Goal: Information Seeking & Learning: Learn about a topic

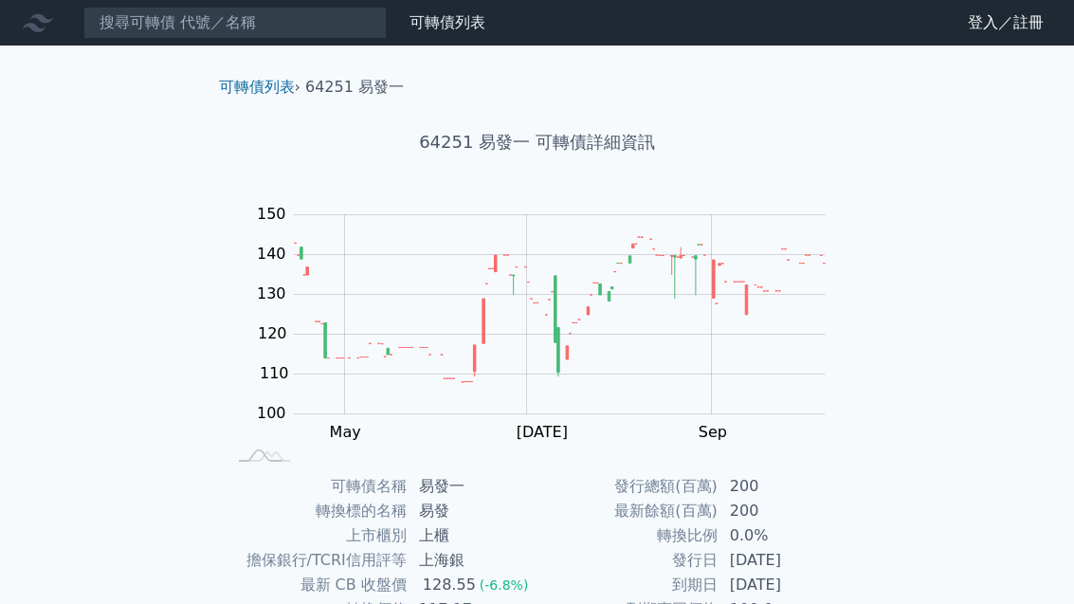
click at [432, 30] on link "可轉債列表" at bounding box center [447, 22] width 76 height 18
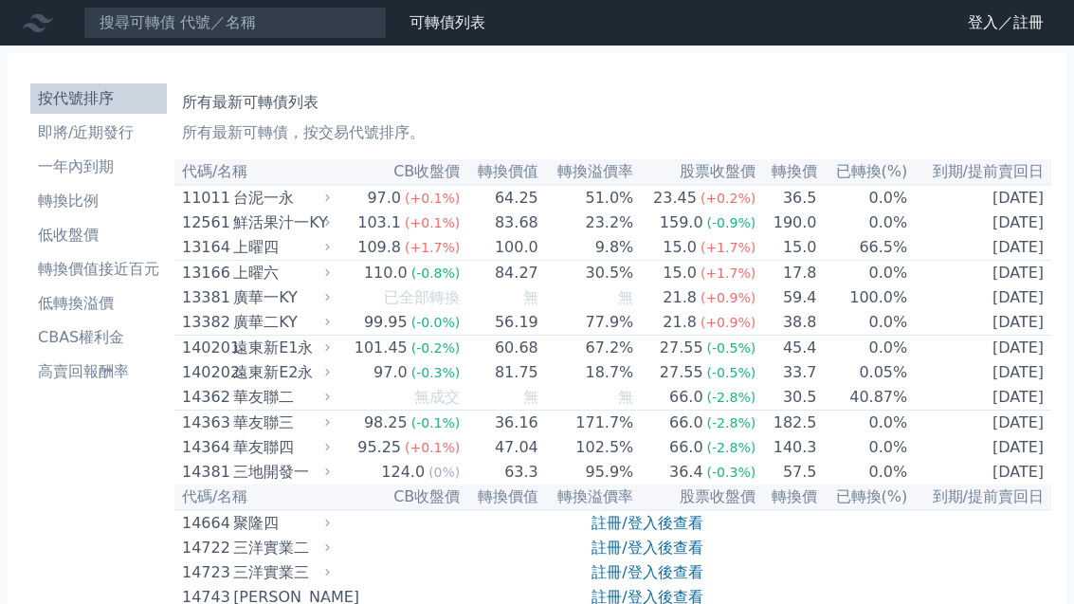
click at [1017, 30] on link "登入／註冊" at bounding box center [1005, 23] width 106 height 30
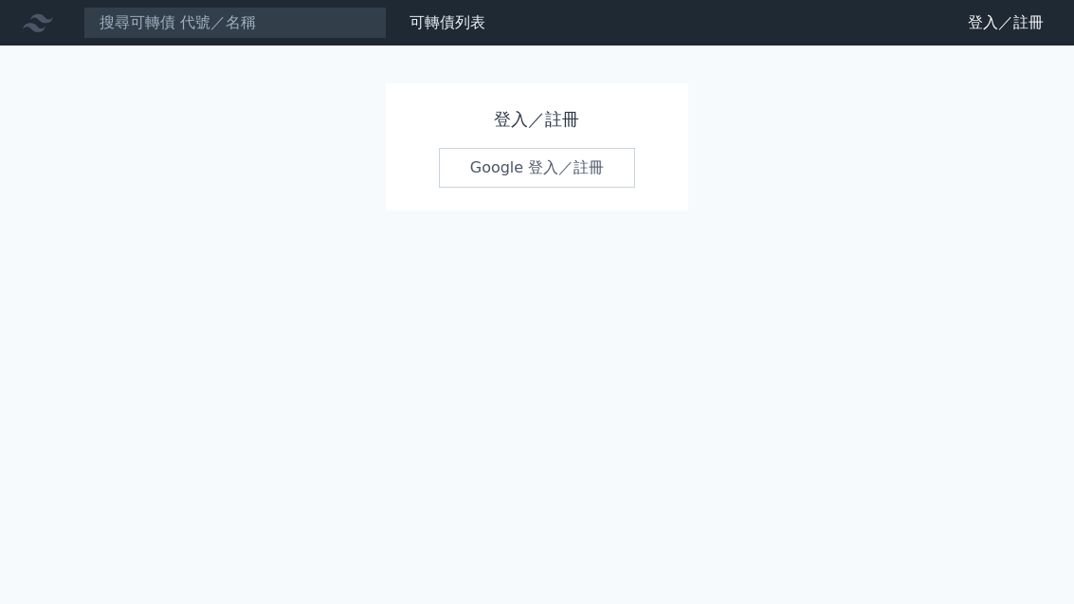
click at [579, 176] on link "Google 登入／註冊" at bounding box center [537, 168] width 197 height 40
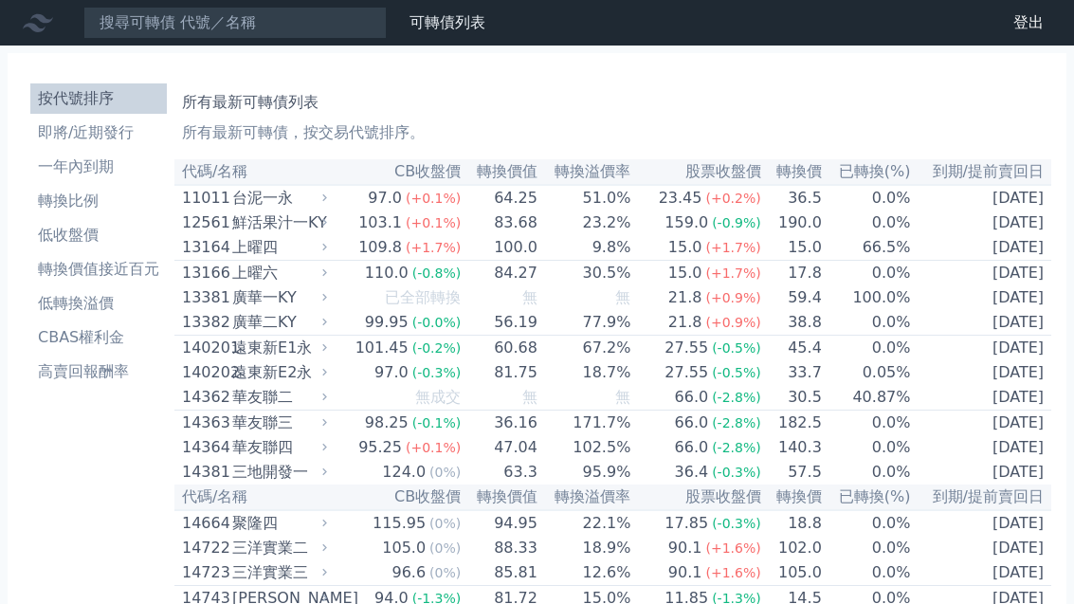
click at [62, 268] on li "轉換價值接近百元" at bounding box center [98, 269] width 136 height 23
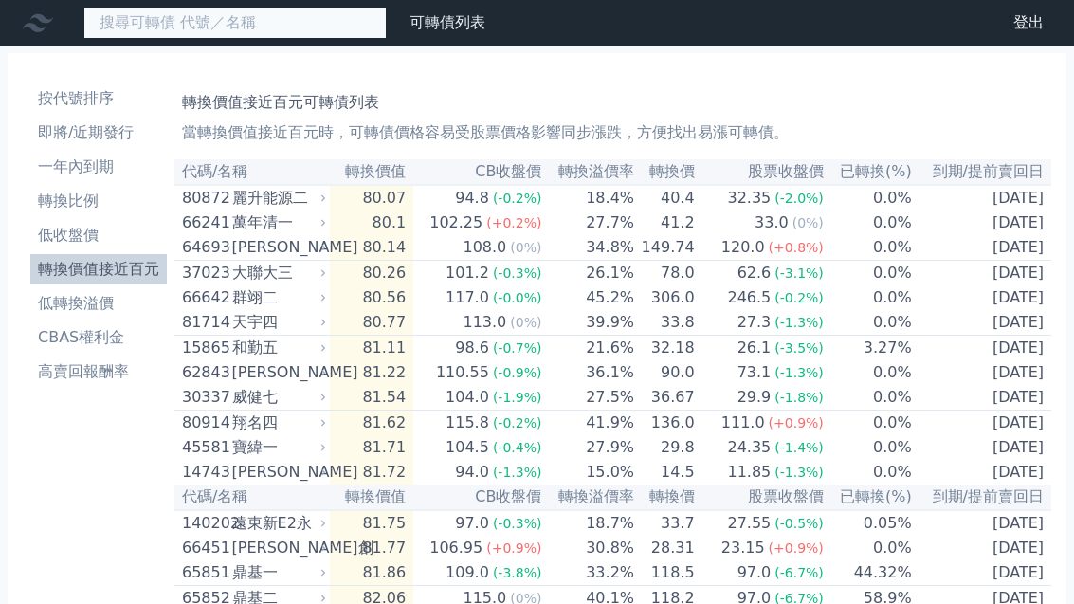
click at [170, 23] on input at bounding box center [234, 23] width 303 height 32
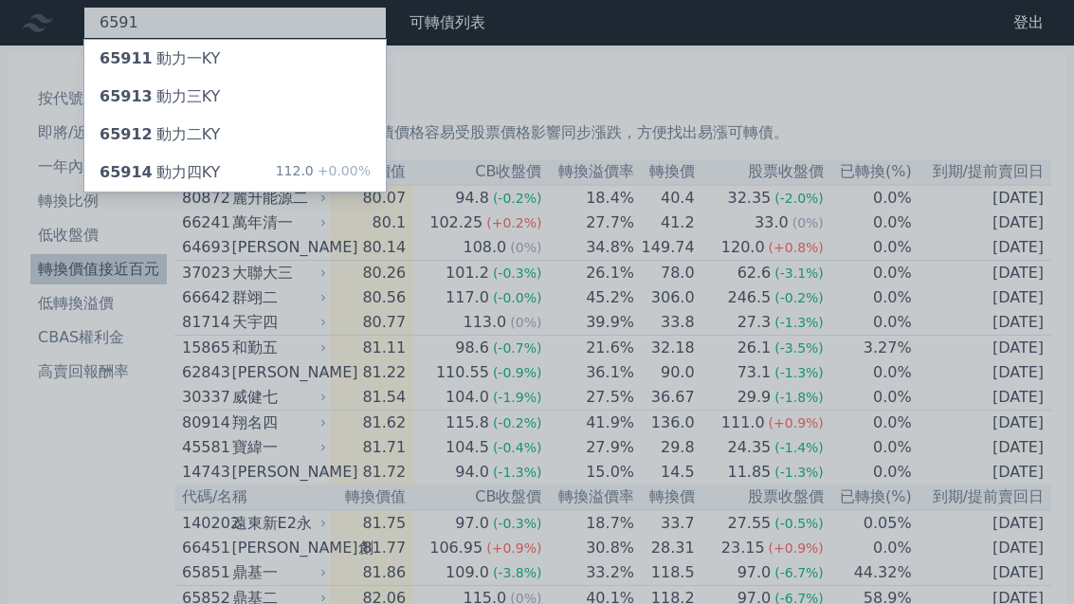
type input "6591"
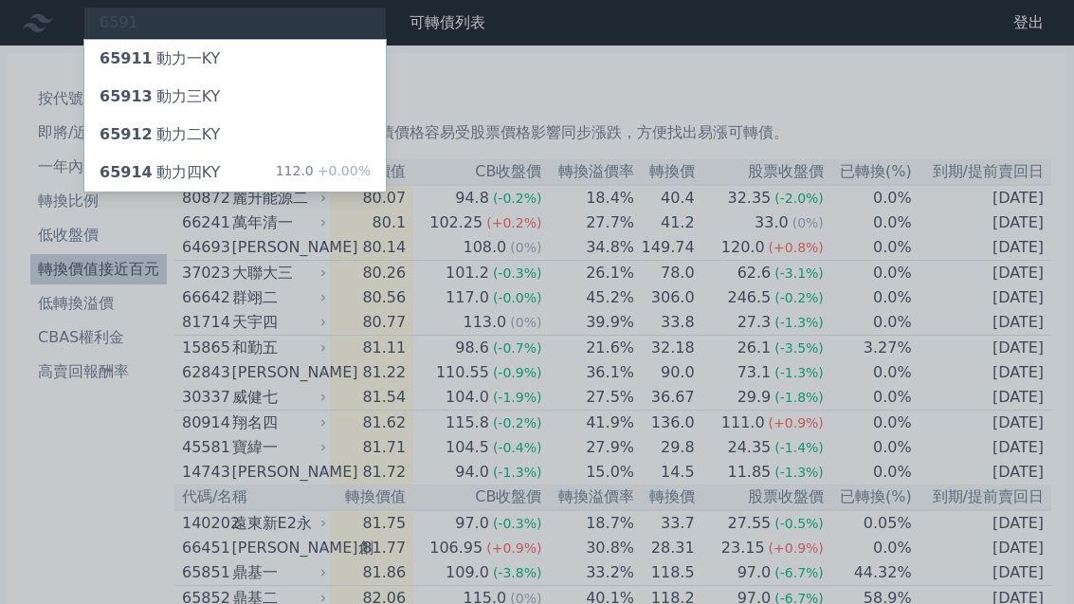
click at [139, 167] on span "65914" at bounding box center [126, 172] width 53 height 18
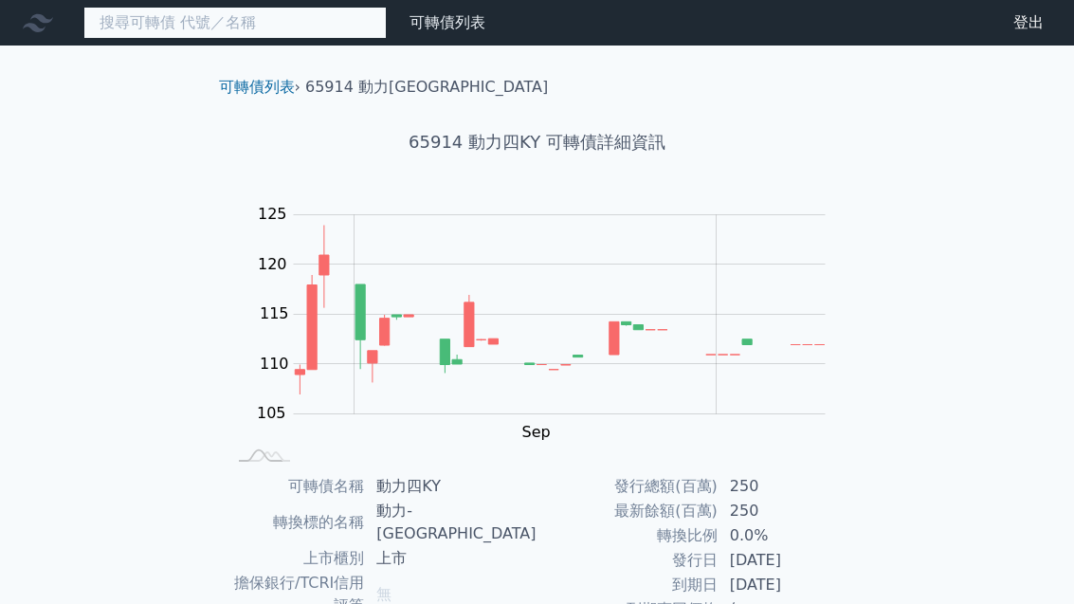
click at [110, 9] on input at bounding box center [234, 23] width 303 height 32
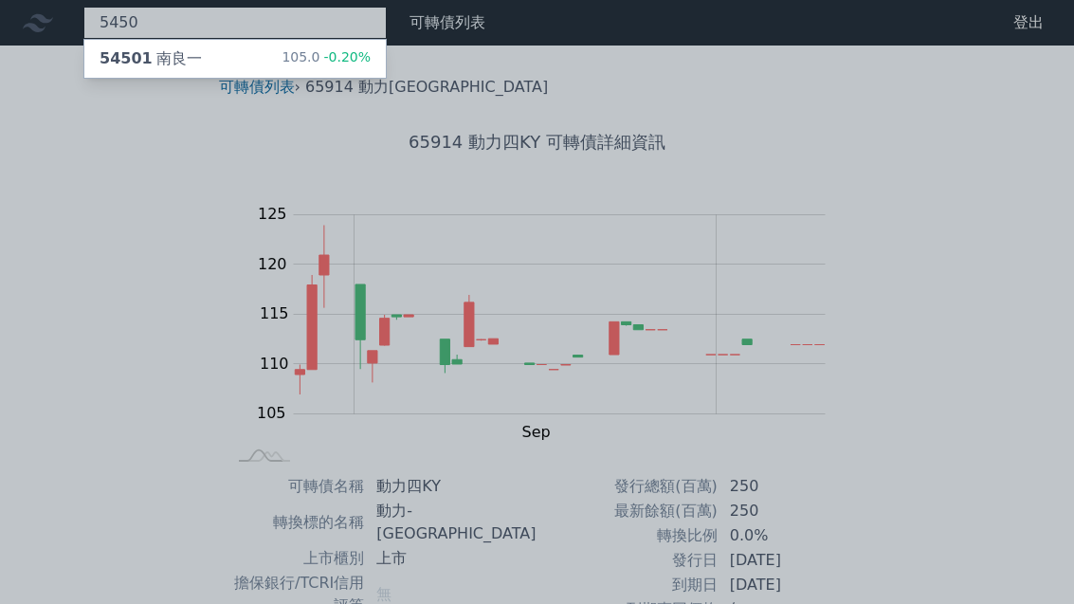
type input "5450"
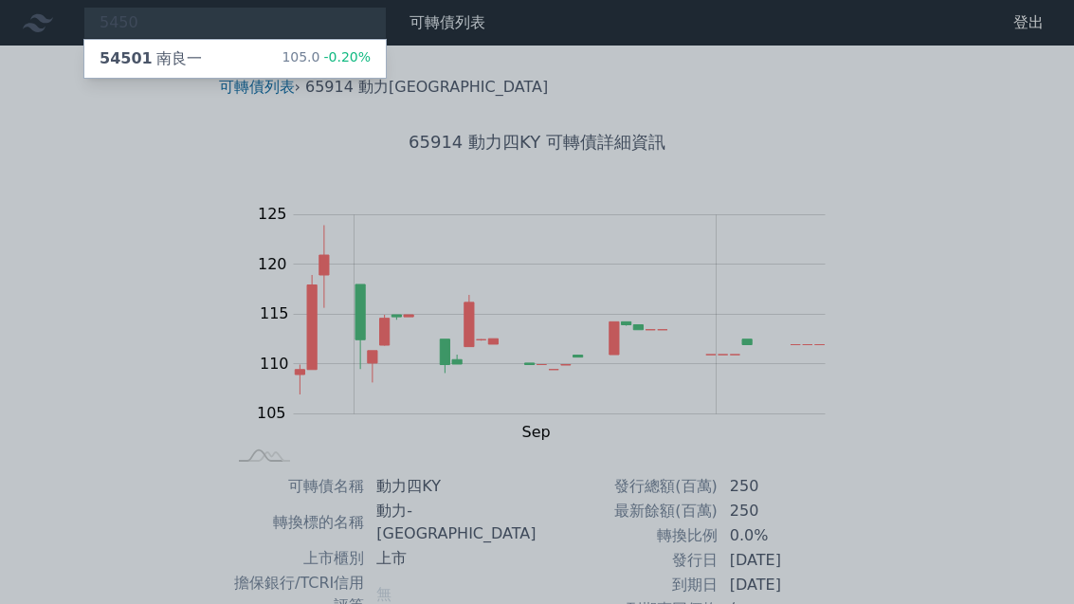
click at [121, 70] on div "54501 南良一 105.0 -0.20%" at bounding box center [234, 59] width 301 height 38
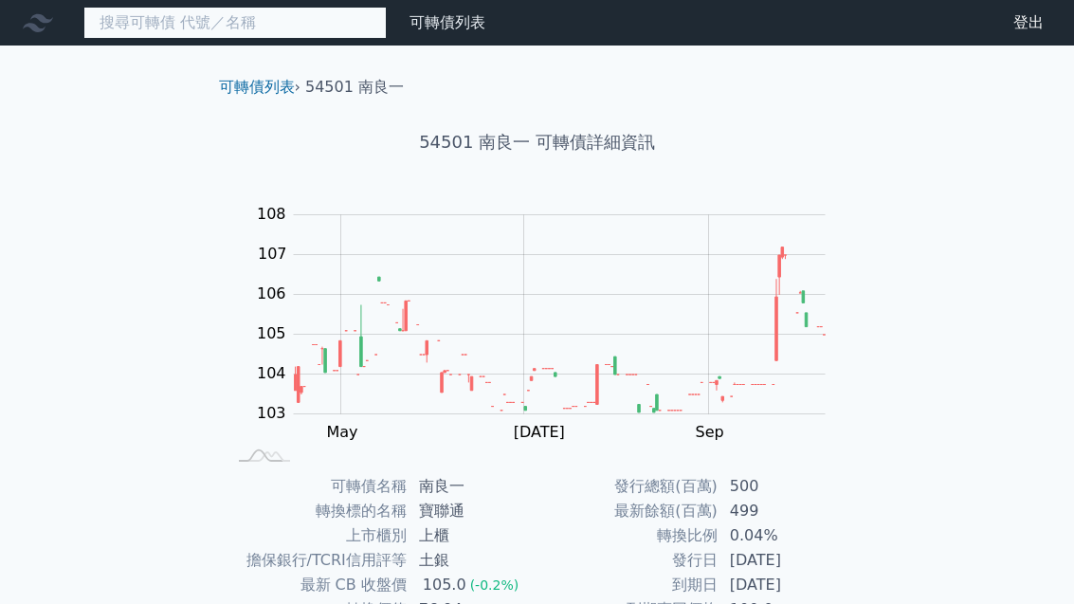
click at [129, 26] on input at bounding box center [234, 23] width 303 height 32
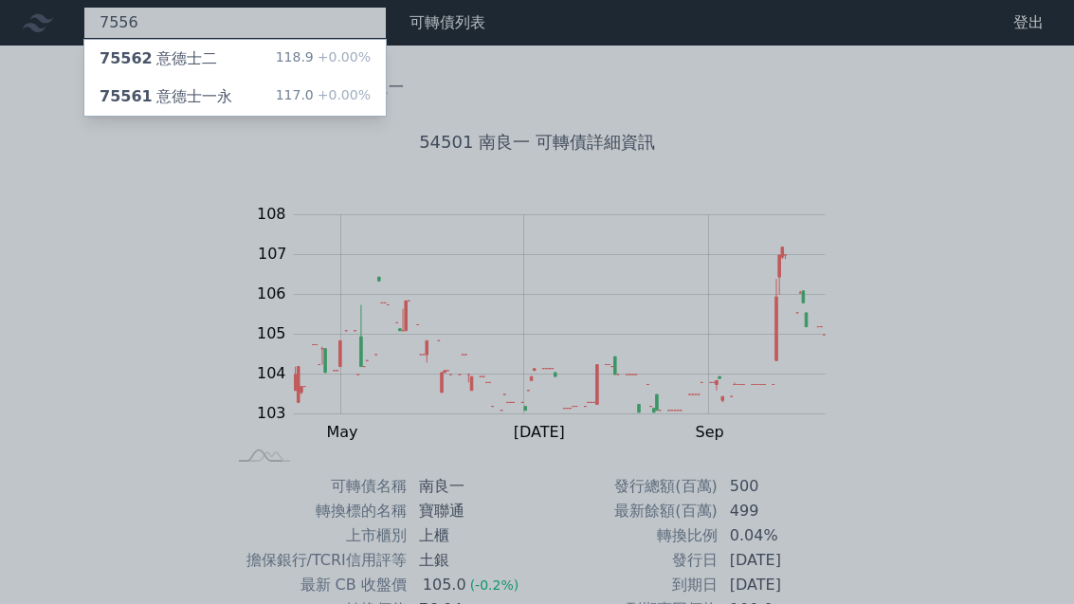
type input "7556"
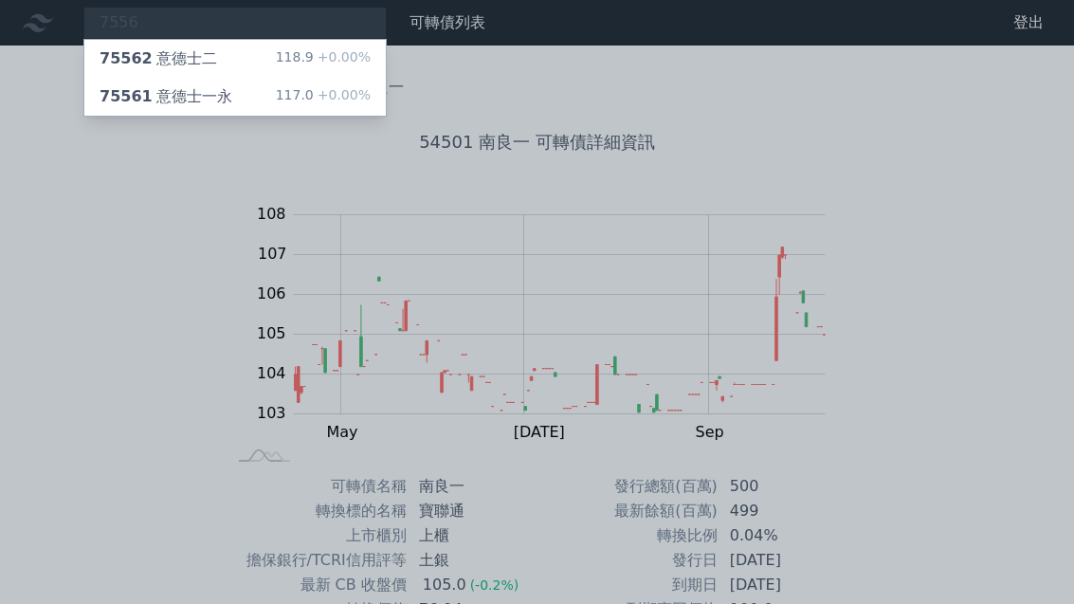
click at [118, 65] on span "75562" at bounding box center [126, 58] width 53 height 18
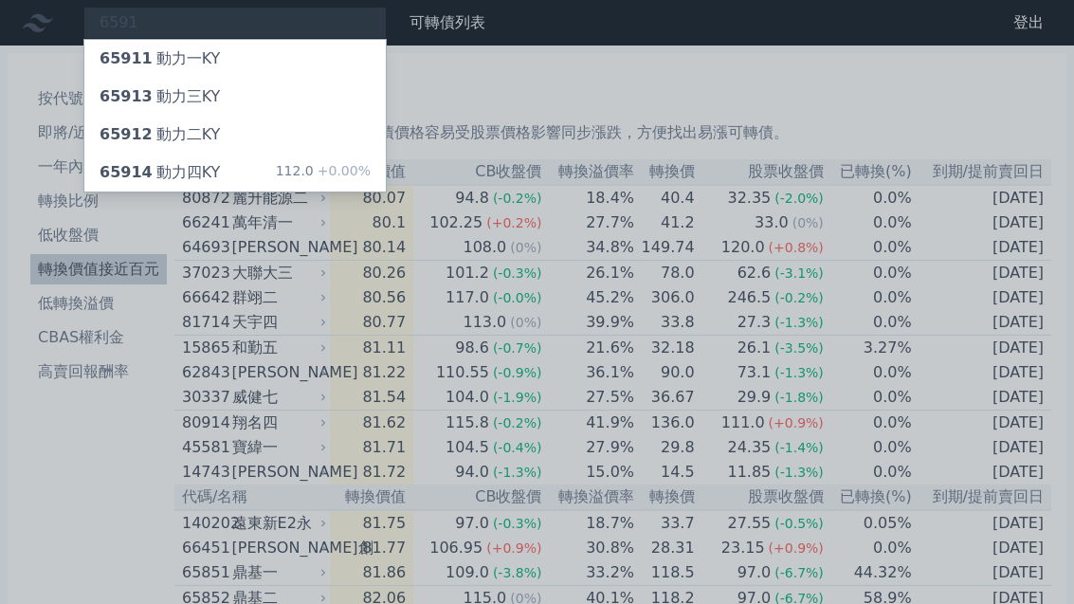
click at [155, 14] on div at bounding box center [537, 302] width 1074 height 604
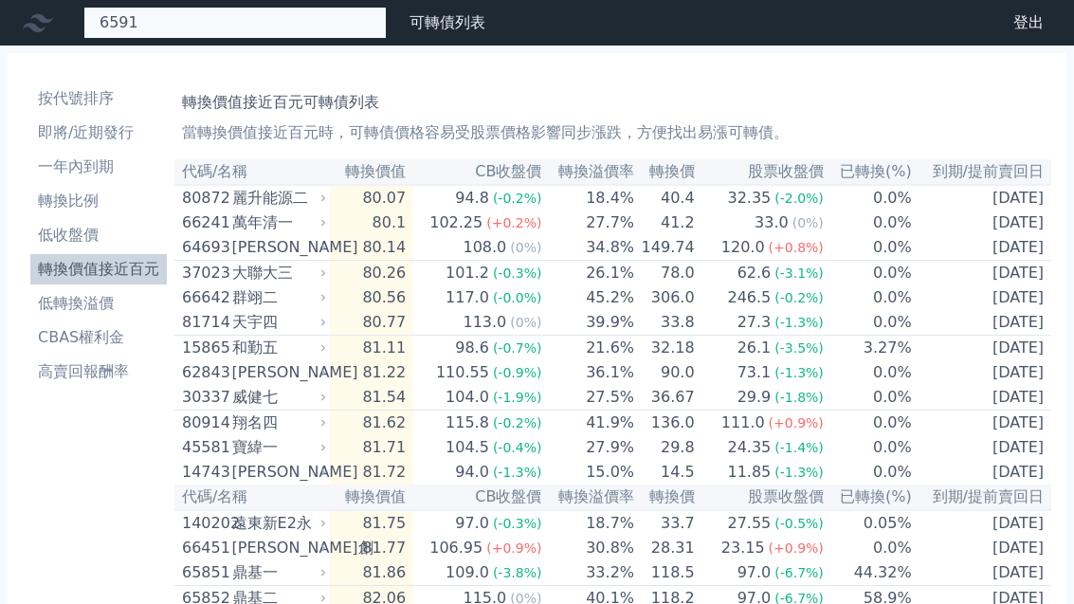
click at [158, 33] on div "6591 65911 動力一KY 65913 動力三KY 65912 動力二KY 65914 動力四KY 112.0 +0.00%" at bounding box center [234, 23] width 303 height 32
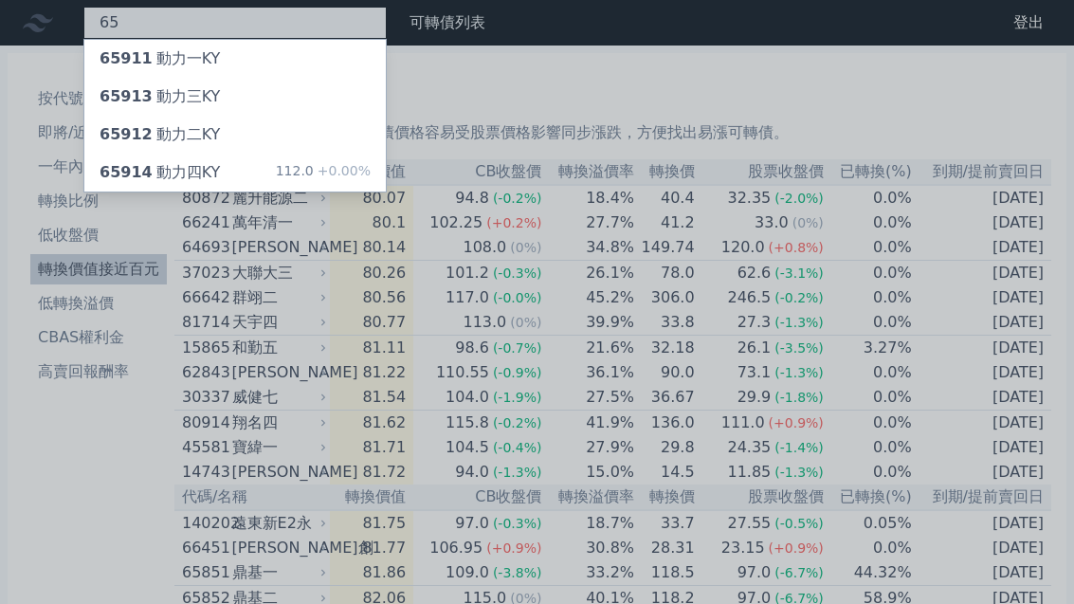
type input "6"
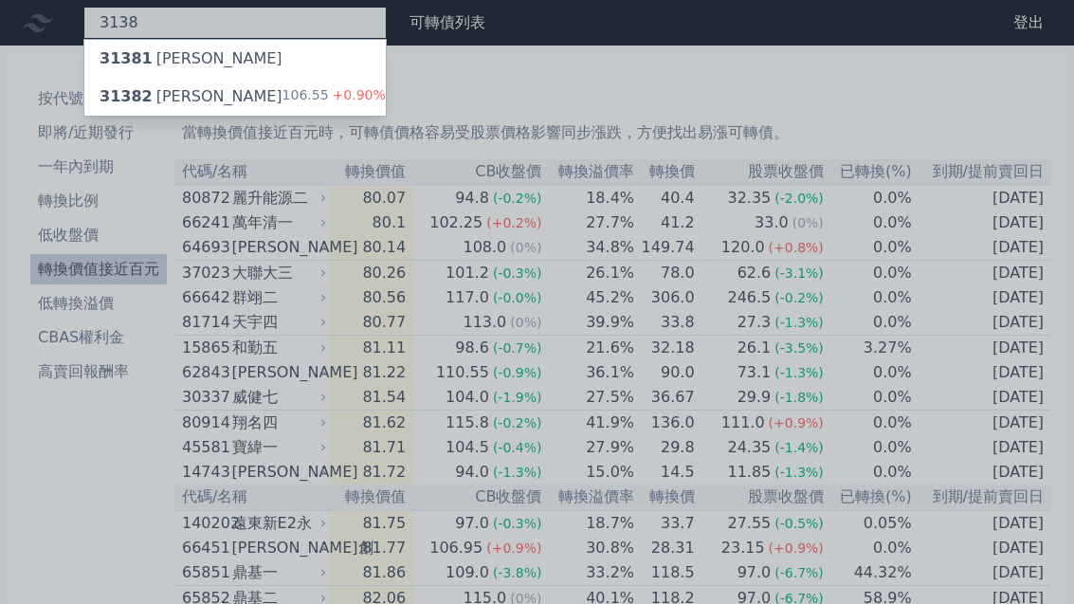
type input "3138"
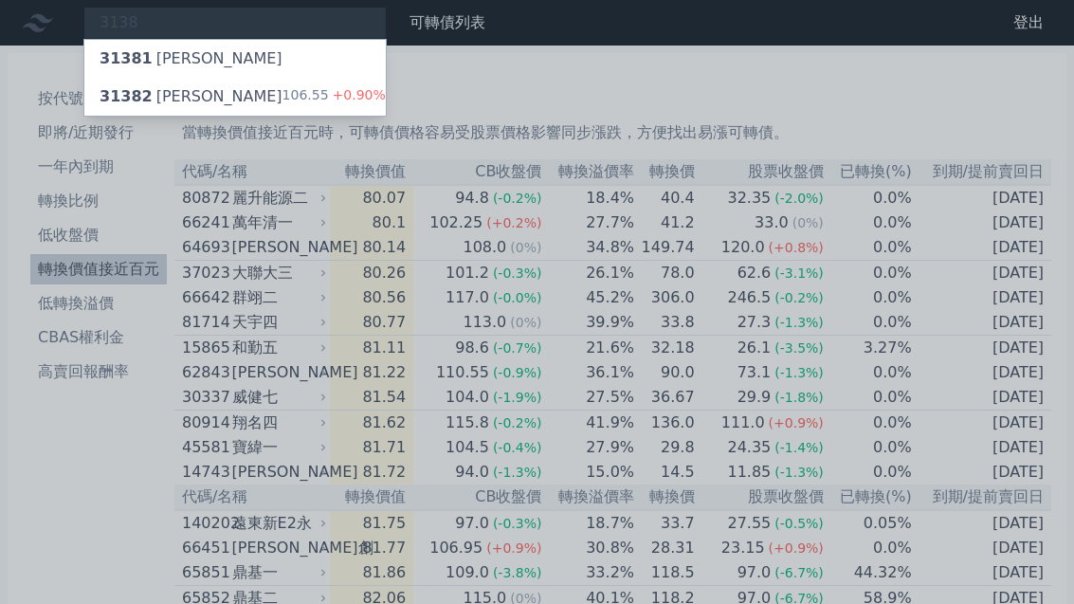
click at [127, 100] on span "31382" at bounding box center [126, 96] width 53 height 18
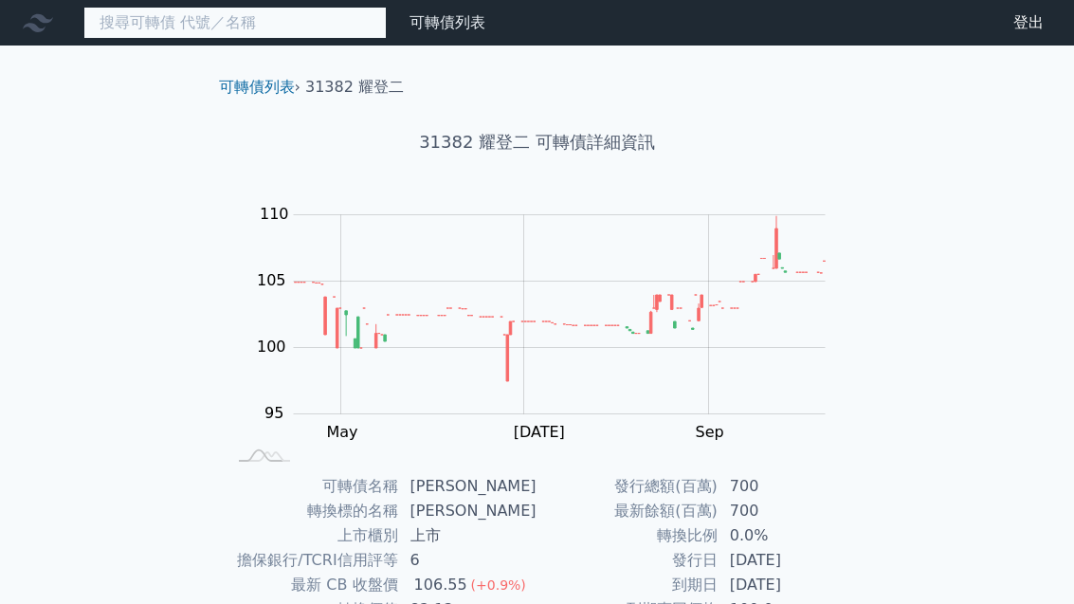
click at [130, 27] on input at bounding box center [234, 23] width 303 height 32
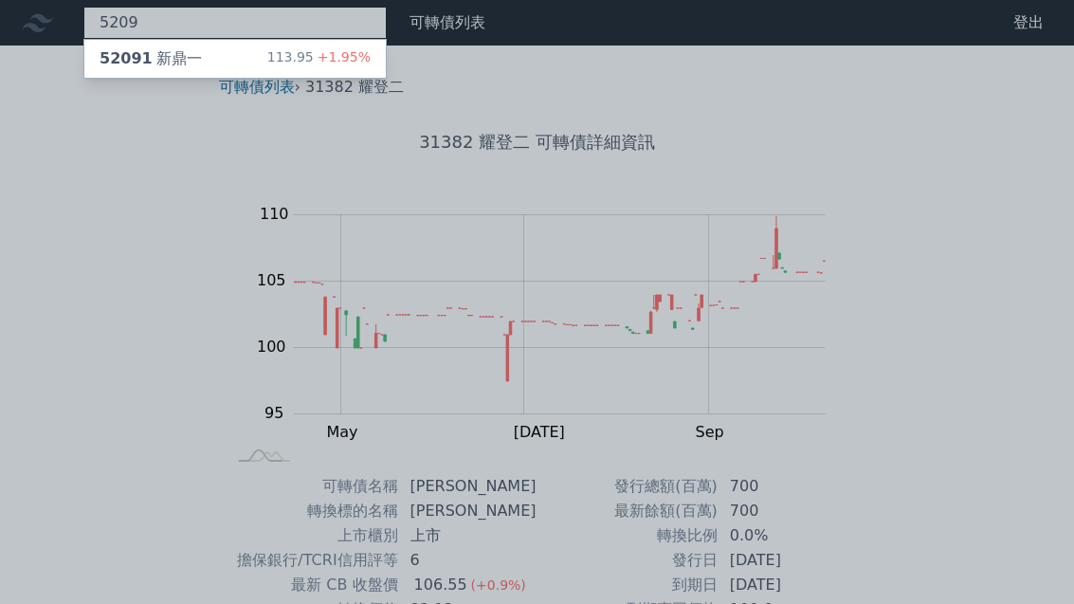
type input "5209"
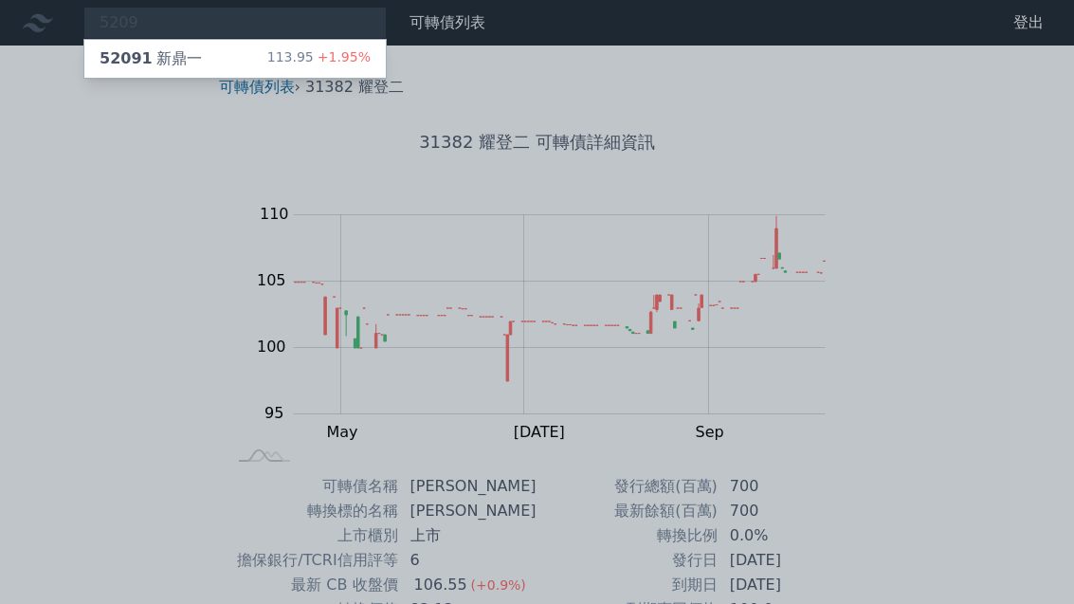
click at [100, 68] on div "52091 新鼎一" at bounding box center [151, 58] width 102 height 23
